Goal: Find specific page/section: Find specific page/section

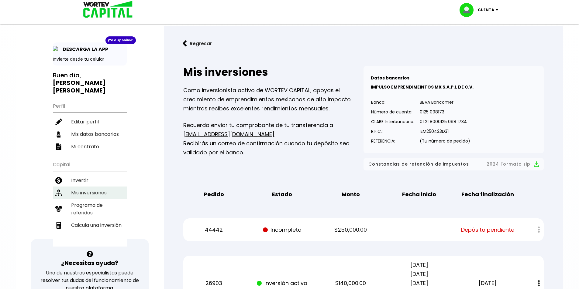
click at [95, 187] on li "Mis inversiones" at bounding box center [90, 193] width 74 height 12
click at [189, 43] on button "Regresar" at bounding box center [196, 44] width 47 height 16
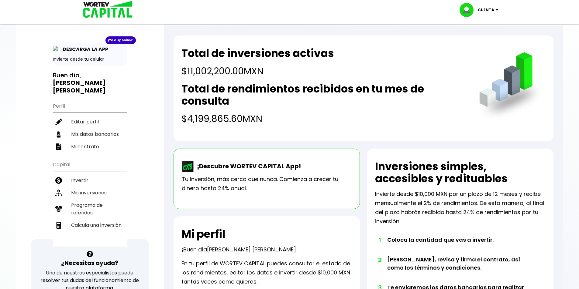
scroll to position [91, 0]
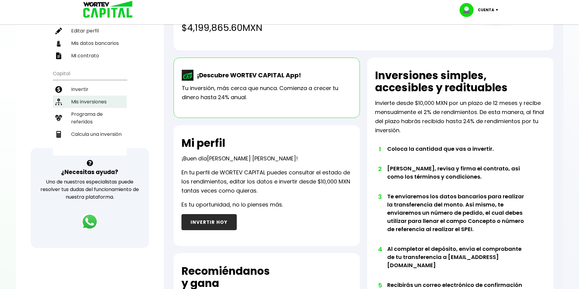
click at [84, 96] on li "Mis inversiones" at bounding box center [90, 102] width 74 height 12
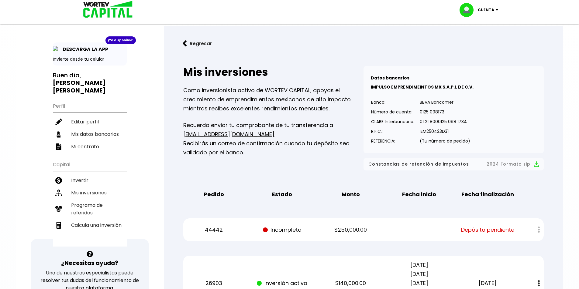
click at [184, 44] on img at bounding box center [185, 43] width 4 height 6
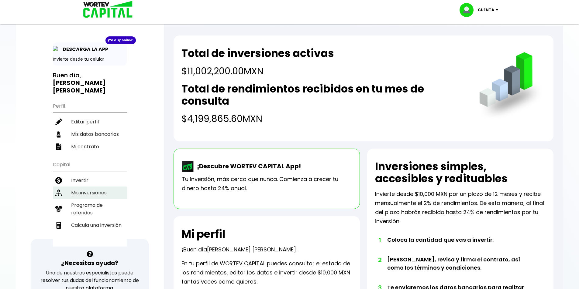
click at [90, 187] on li "Mis inversiones" at bounding box center [90, 193] width 74 height 12
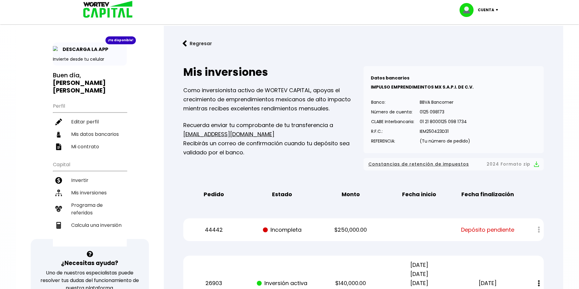
click at [185, 43] on img at bounding box center [185, 43] width 4 height 6
